Goal: Subscribe to service/newsletter

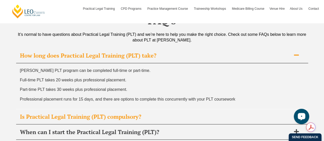
click at [130, 113] on span "Is Practical Legal Training (PLT) compulsory?" at bounding box center [155, 116] width 271 height 7
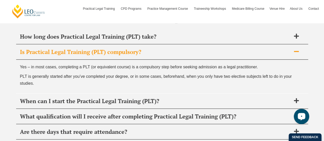
scroll to position [2100, 0]
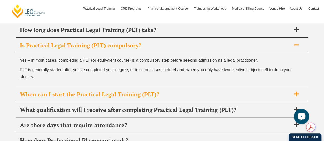
click at [110, 87] on div "When can I start the Practical Legal Training (PLT)?" at bounding box center [162, 94] width 292 height 15
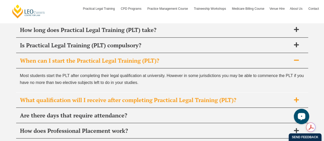
click at [139, 97] on span "What qualification will I receive after completing Practical Legal Training (PL…" at bounding box center [155, 100] width 271 height 7
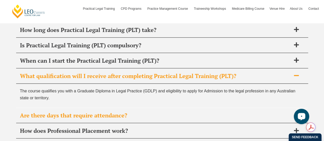
click at [88, 112] on span "Are there days that require attendance?" at bounding box center [155, 115] width 271 height 7
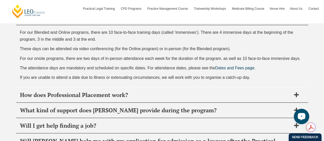
scroll to position [2176, 0]
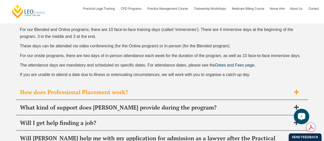
click at [104, 89] on span "How does Professional Placement work?" at bounding box center [155, 92] width 271 height 7
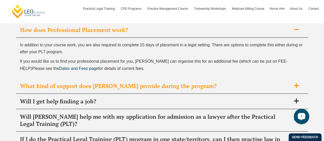
scroll to position [2151, 0]
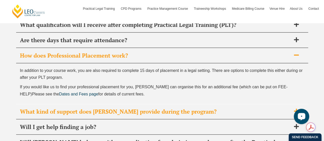
click at [114, 104] on div "What kind of support does [PERSON_NAME] provide during the program?" at bounding box center [162, 111] width 292 height 15
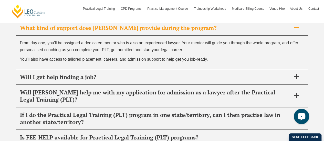
scroll to position [2202, 0]
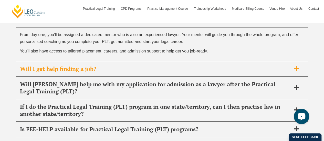
click at [99, 65] on span "Will I get help finding a job?" at bounding box center [155, 68] width 271 height 7
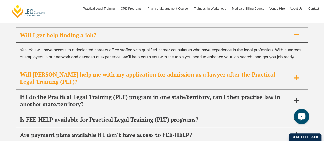
click at [124, 71] on span "Will [PERSON_NAME] help me with my application for admission as a lawyer after …" at bounding box center [155, 78] width 271 height 14
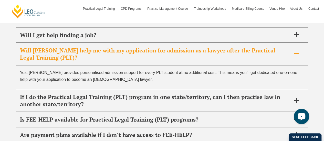
scroll to position [2228, 0]
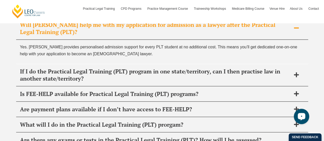
click at [124, 68] on span "If I do the Practical Legal Training (PLT) program in one state/territory, can …" at bounding box center [155, 75] width 271 height 14
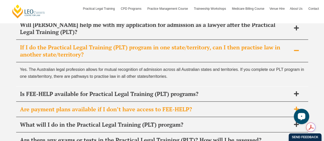
click at [124, 106] on span "Are payment plans available if I don’t have access to FEE-HELP?" at bounding box center [155, 109] width 271 height 7
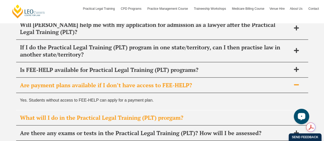
click at [109, 114] on span "What will I do in the Practical Legal Training (PLT) prorgam?" at bounding box center [155, 117] width 271 height 7
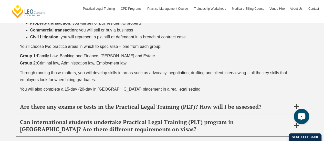
scroll to position [2381, 0]
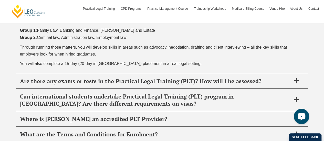
click at [100, 77] on span "Are there any exams or tests in the Practical Legal Training (PLT)? How will I …" at bounding box center [155, 80] width 271 height 7
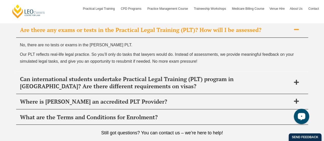
scroll to position [2318, 0]
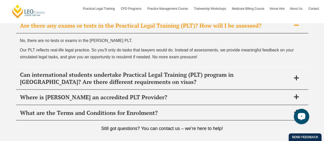
click at [100, 71] on span "Can international students undertake Practical Legal Training (PLT) program in …" at bounding box center [155, 78] width 271 height 14
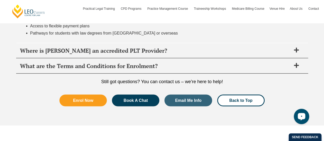
scroll to position [2420, 0]
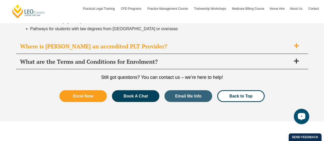
click at [104, 43] on span "Where is [PERSON_NAME] an accredited PLT Provider?" at bounding box center [155, 46] width 271 height 7
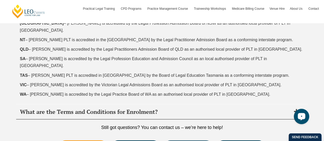
scroll to position [2407, 0]
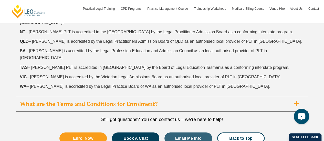
click at [102, 96] on div "What are the Terms and Conditions for Enrolment?" at bounding box center [162, 103] width 292 height 15
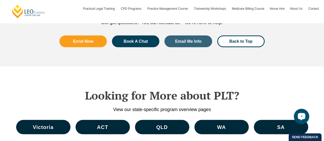
scroll to position [2374, 0]
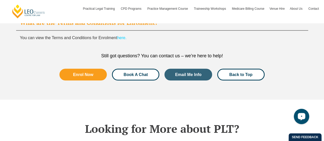
click at [139, 72] on span "Book A Chat" at bounding box center [135, 74] width 24 height 4
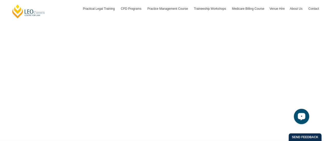
scroll to position [1812, 0]
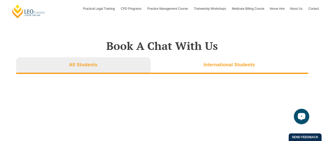
click at [186, 57] on li "International Students" at bounding box center [229, 65] width 157 height 16
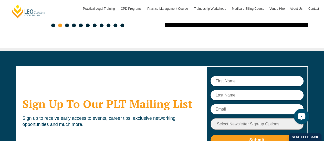
scroll to position [2851, 0]
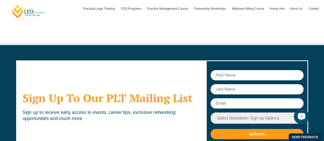
click at [245, 70] on input "text" at bounding box center [256, 75] width 93 height 10
type input "v"
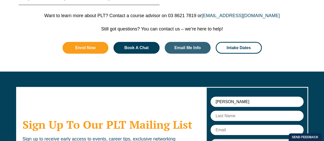
type input "Valarie"
click at [244, 111] on input "text" at bounding box center [256, 116] width 93 height 10
type input "Waswa"
click at [234, 125] on input "text" at bounding box center [256, 130] width 93 height 10
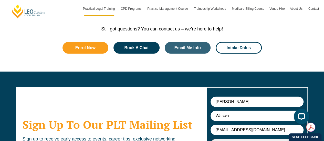
type input "valariewaswa5@gmail.com"
select select "tfa_9"
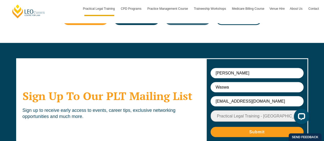
scroll to position [2563, 0]
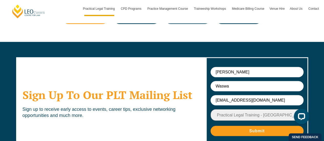
click at [298, 109] on select "Select Newsletter Sign-up Options Practical Legal Training - VIC Practical Lega…" at bounding box center [256, 115] width 93 height 12
click at [192, 118] on div "Sign Up To Our PLT Mailing List Sign up to receive early access to events, care…" at bounding box center [111, 104] width 190 height 95
click at [258, 126] on input "Submit" at bounding box center [256, 131] width 93 height 10
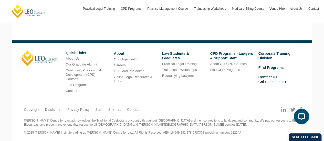
scroll to position [220, 0]
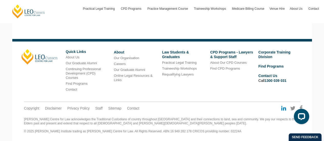
click at [283, 110] on icon at bounding box center [283, 108] width 5 height 6
